Goal: Navigation & Orientation: Find specific page/section

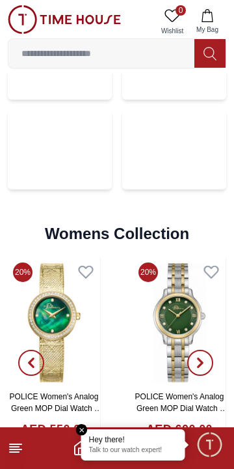
scroll to position [2848, 0]
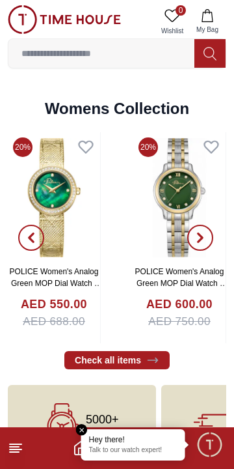
click at [21, 448] on icon at bounding box center [16, 448] width 16 height 16
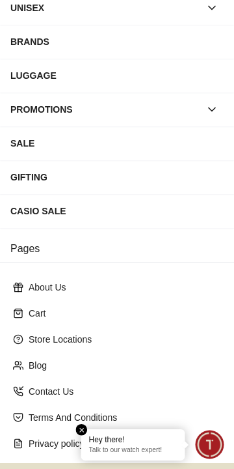
scroll to position [210, 0]
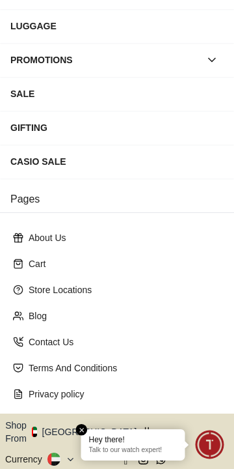
click at [83, 431] on em "Close tooltip" at bounding box center [82, 430] width 12 height 12
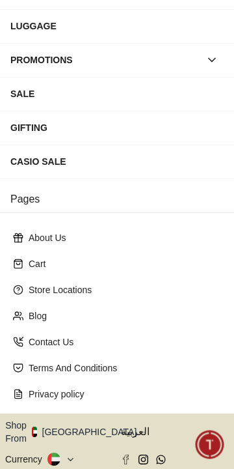
click at [66, 455] on icon at bounding box center [71, 460] width 10 height 10
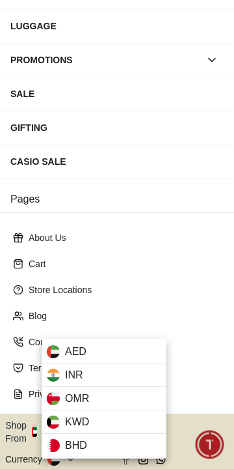
click at [100, 427] on div "KWD" at bounding box center [104, 421] width 125 height 23
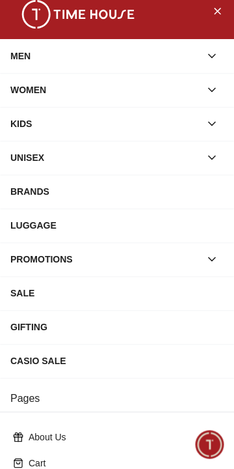
scroll to position [0, 0]
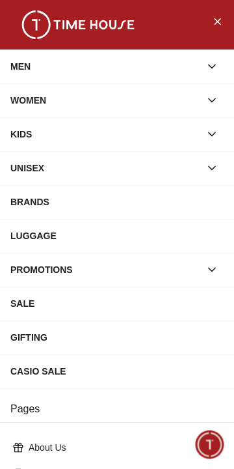
click at [217, 29] on icon "Close Menu" at bounding box center [217, 21] width 10 height 16
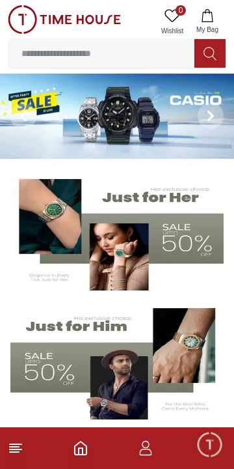
click at [19, 449] on line at bounding box center [16, 449] width 12 height 0
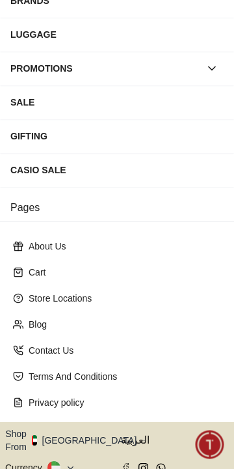
scroll to position [210, 0]
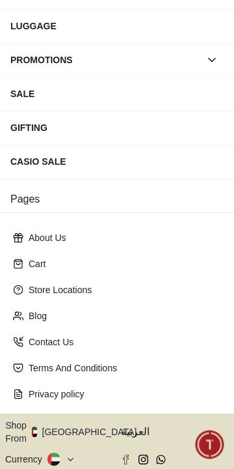
click at [86, 419] on button "Shop From [GEOGRAPHIC_DATA]" at bounding box center [75, 432] width 141 height 26
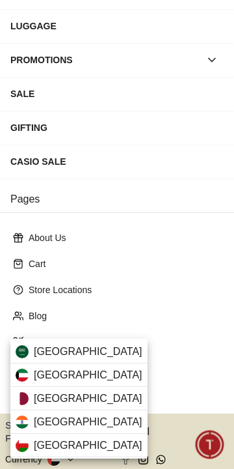
click at [48, 380] on span "[GEOGRAPHIC_DATA]" at bounding box center [88, 375] width 109 height 16
